Goal: Information Seeking & Learning: Learn about a topic

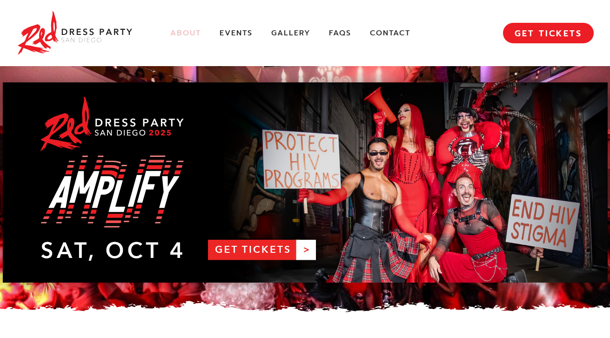
click at [192, 37] on link "About" at bounding box center [185, 33] width 31 height 10
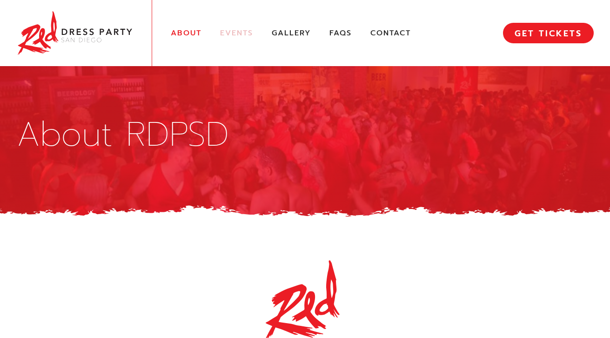
click at [241, 29] on link "Events" at bounding box center [236, 33] width 33 height 10
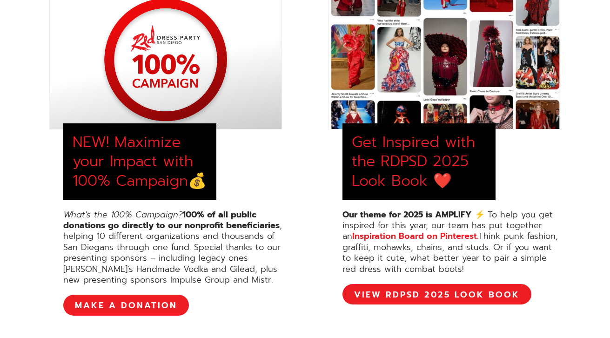
scroll to position [401, 0]
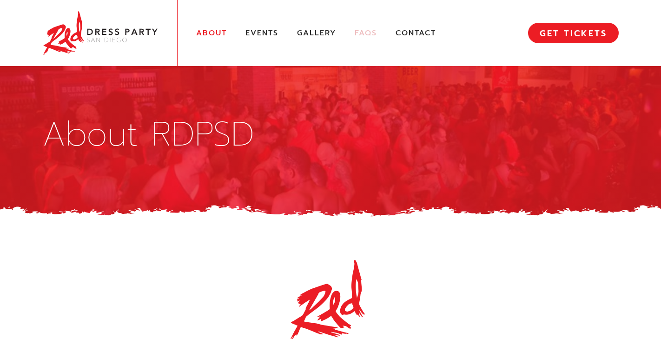
click at [368, 34] on link "FAQs" at bounding box center [366, 33] width 22 height 10
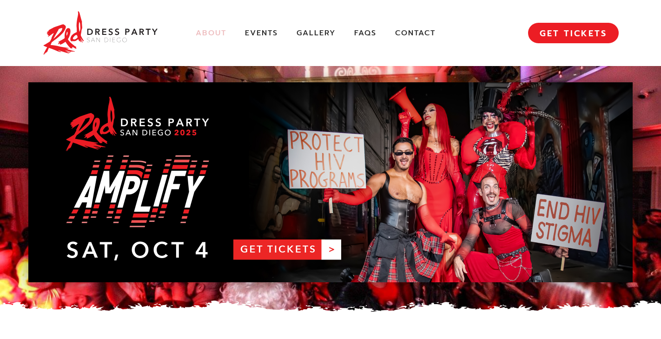
click at [207, 35] on link "About" at bounding box center [211, 33] width 31 height 10
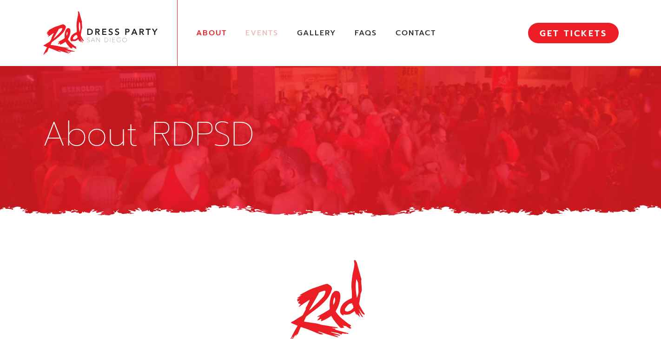
click at [253, 35] on link "Events" at bounding box center [262, 33] width 33 height 10
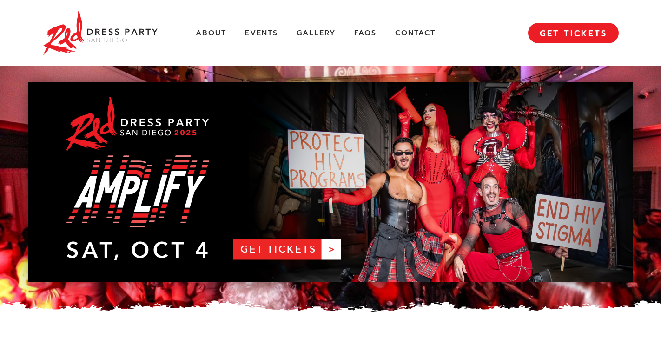
scroll to position [1286, 0]
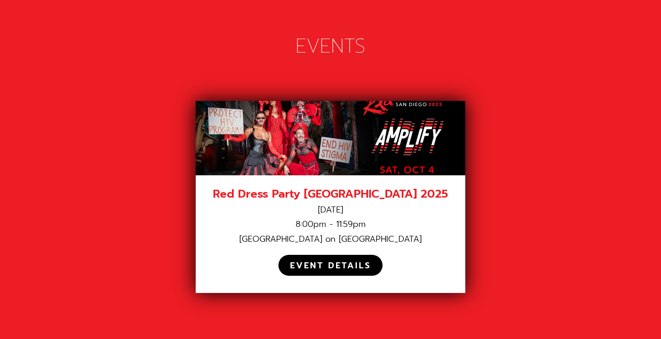
click at [328, 260] on div "EVENT DETAILS" at bounding box center [330, 265] width 81 height 11
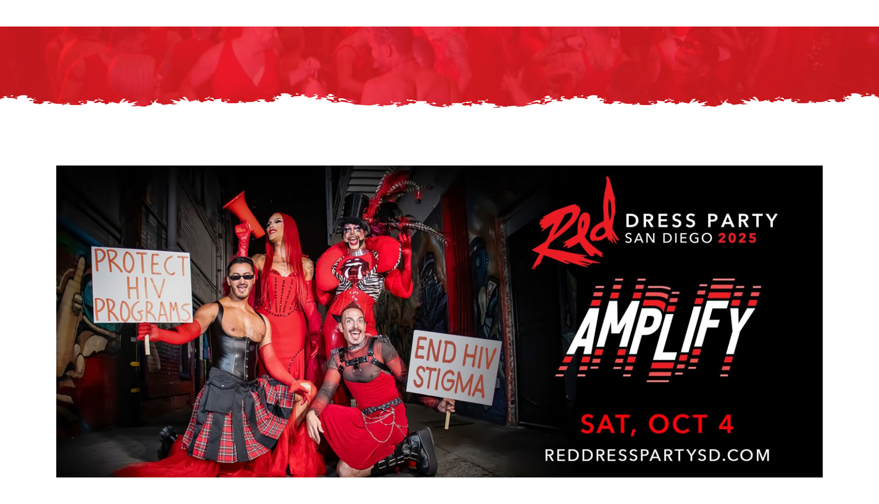
scroll to position [174, 0]
